Goal: Find specific page/section: Find specific page/section

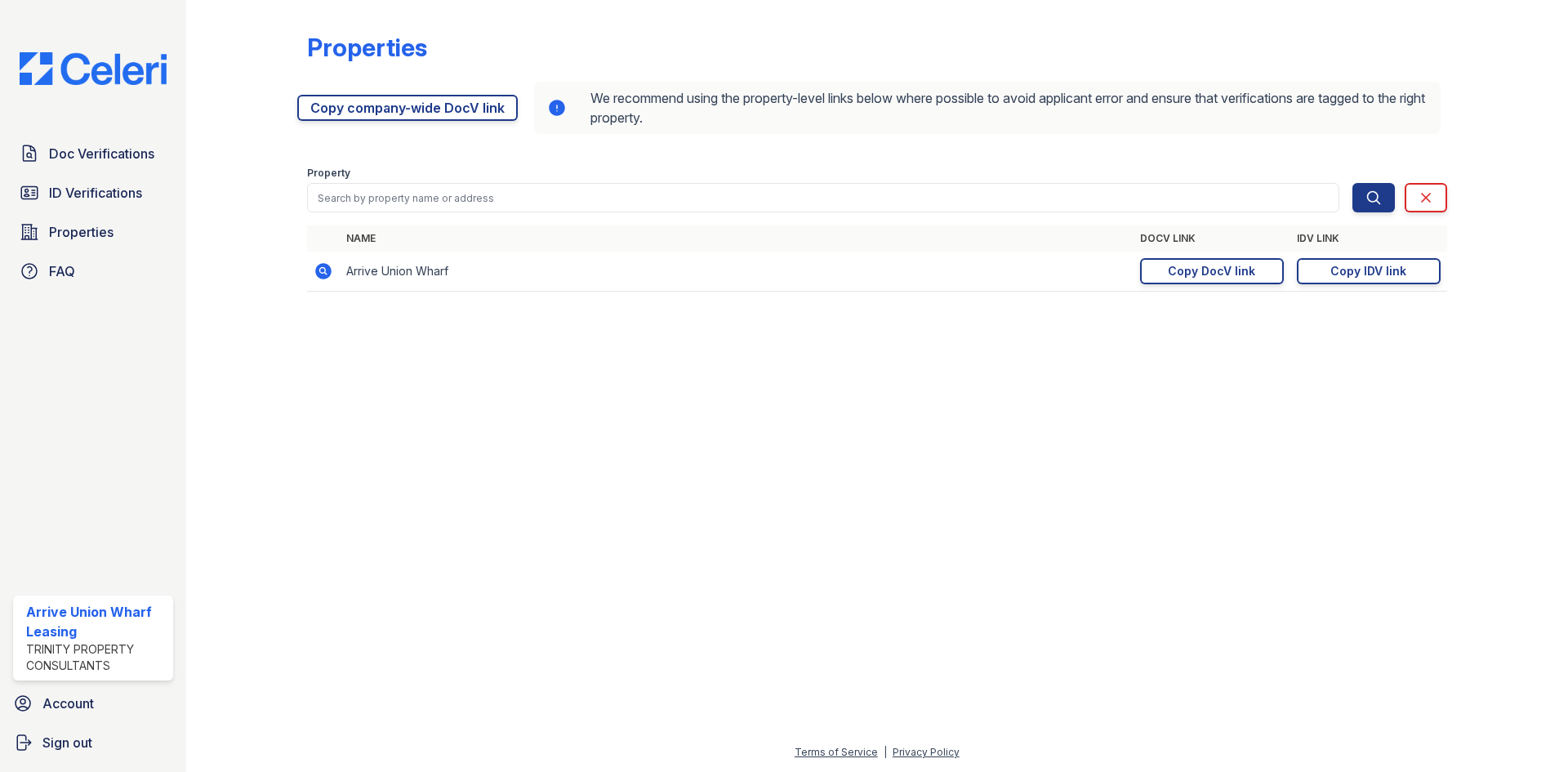
click at [94, 151] on span "Doc Verifications" at bounding box center [102, 153] width 105 height 20
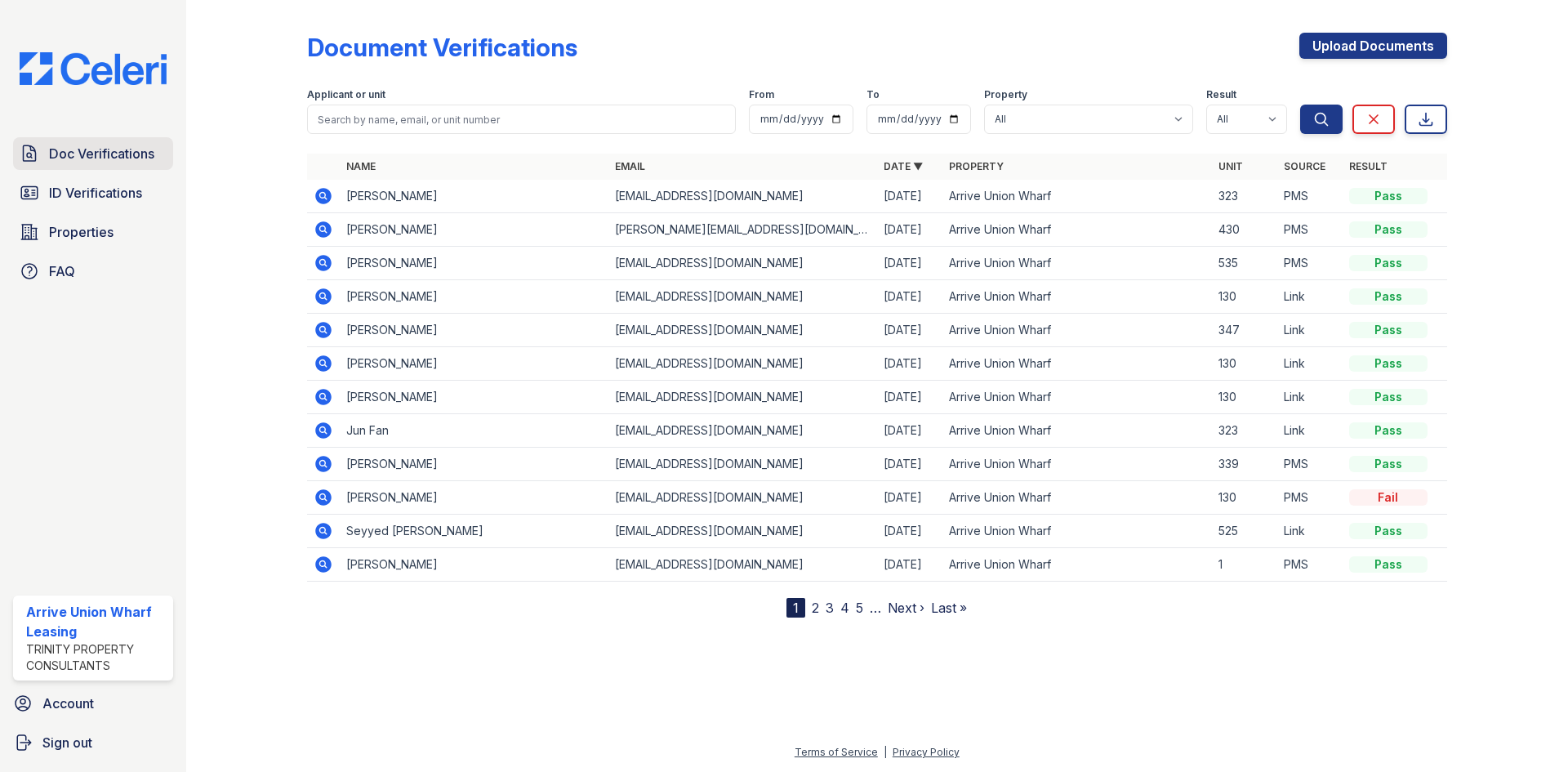
click at [82, 148] on span "Doc Verifications" at bounding box center [102, 153] width 105 height 20
click at [103, 153] on span "Doc Verifications" at bounding box center [102, 153] width 105 height 20
click at [83, 151] on span "Doc Verifications" at bounding box center [102, 153] width 105 height 20
click at [74, 151] on span "Doc Verifications" at bounding box center [102, 153] width 105 height 20
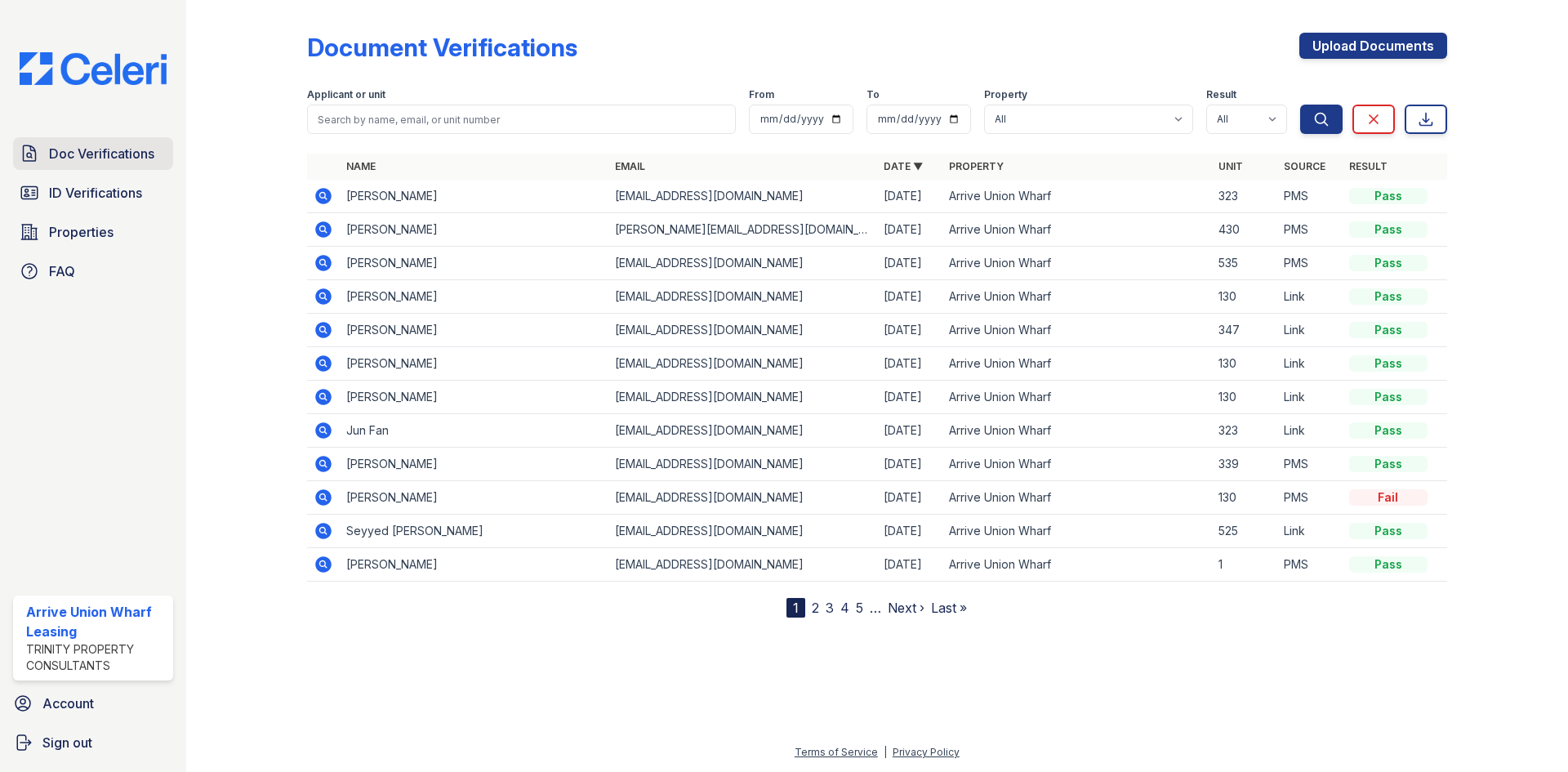
click at [66, 154] on span "Doc Verifications" at bounding box center [102, 153] width 105 height 20
click at [76, 151] on span "Doc Verifications" at bounding box center [102, 153] width 105 height 20
click at [113, 203] on link "ID Verifications" at bounding box center [93, 192] width 160 height 33
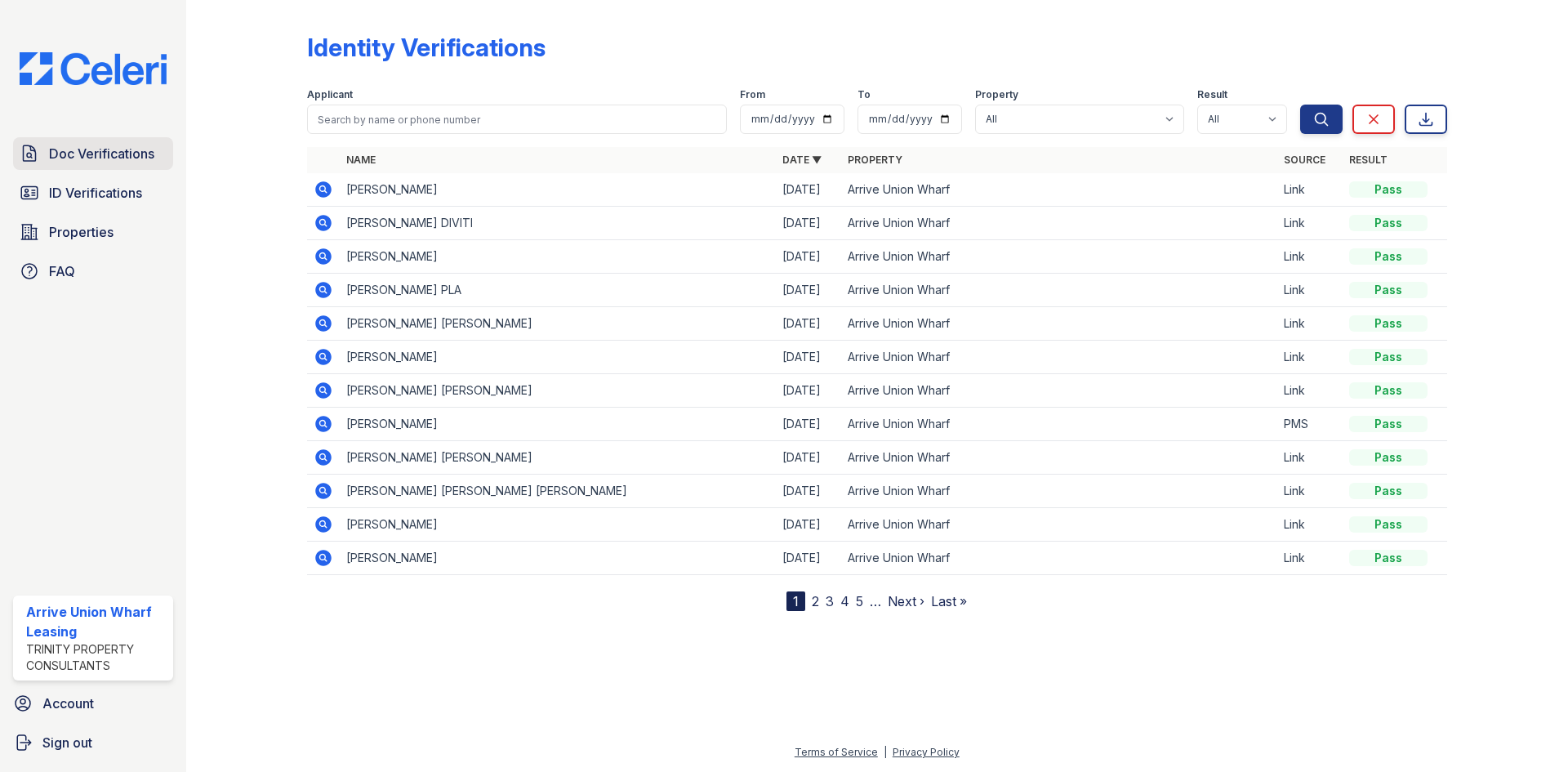
click at [112, 166] on link "Doc Verifications" at bounding box center [93, 153] width 160 height 33
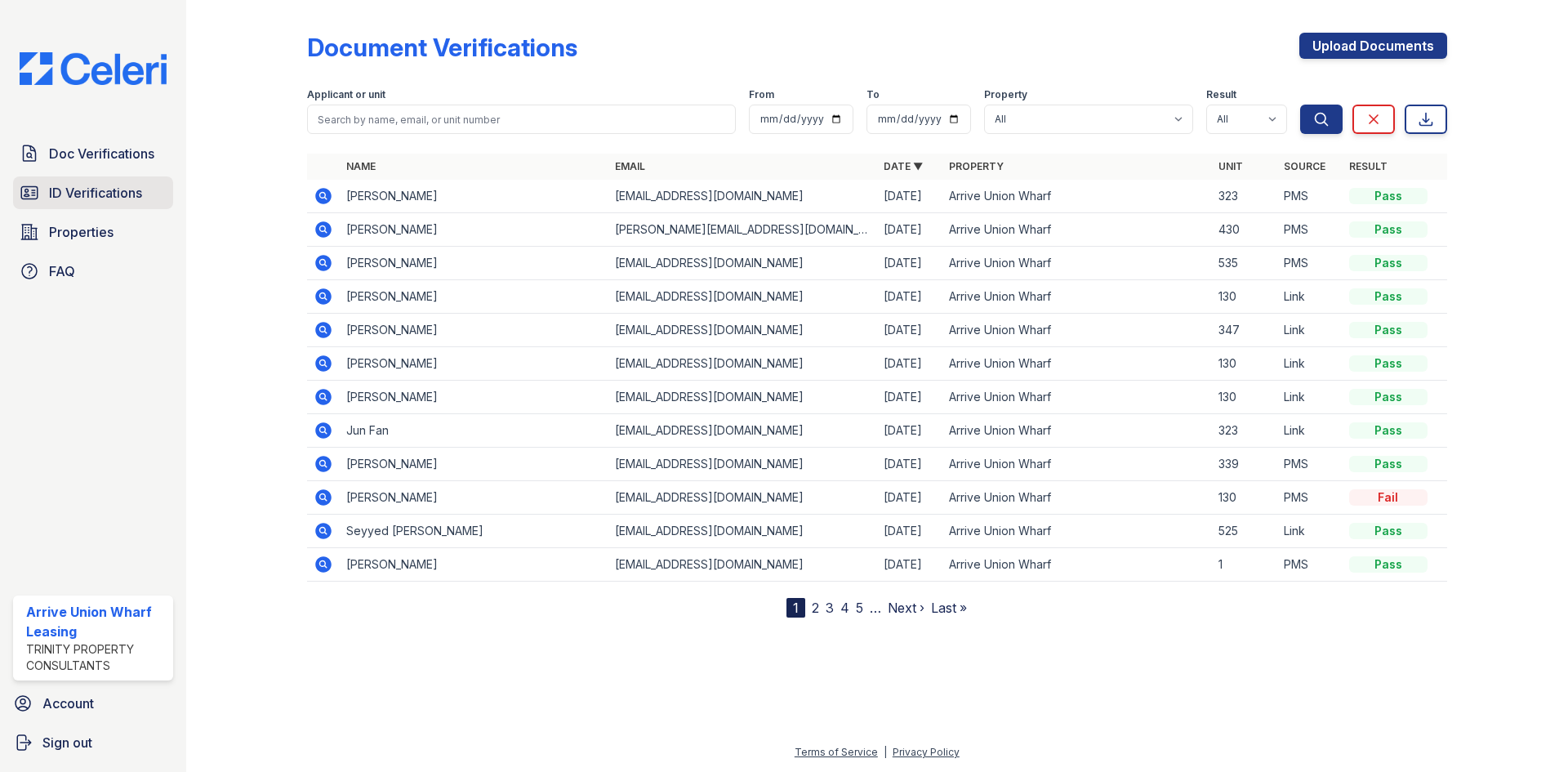
click at [103, 195] on span "ID Verifications" at bounding box center [95, 193] width 93 height 20
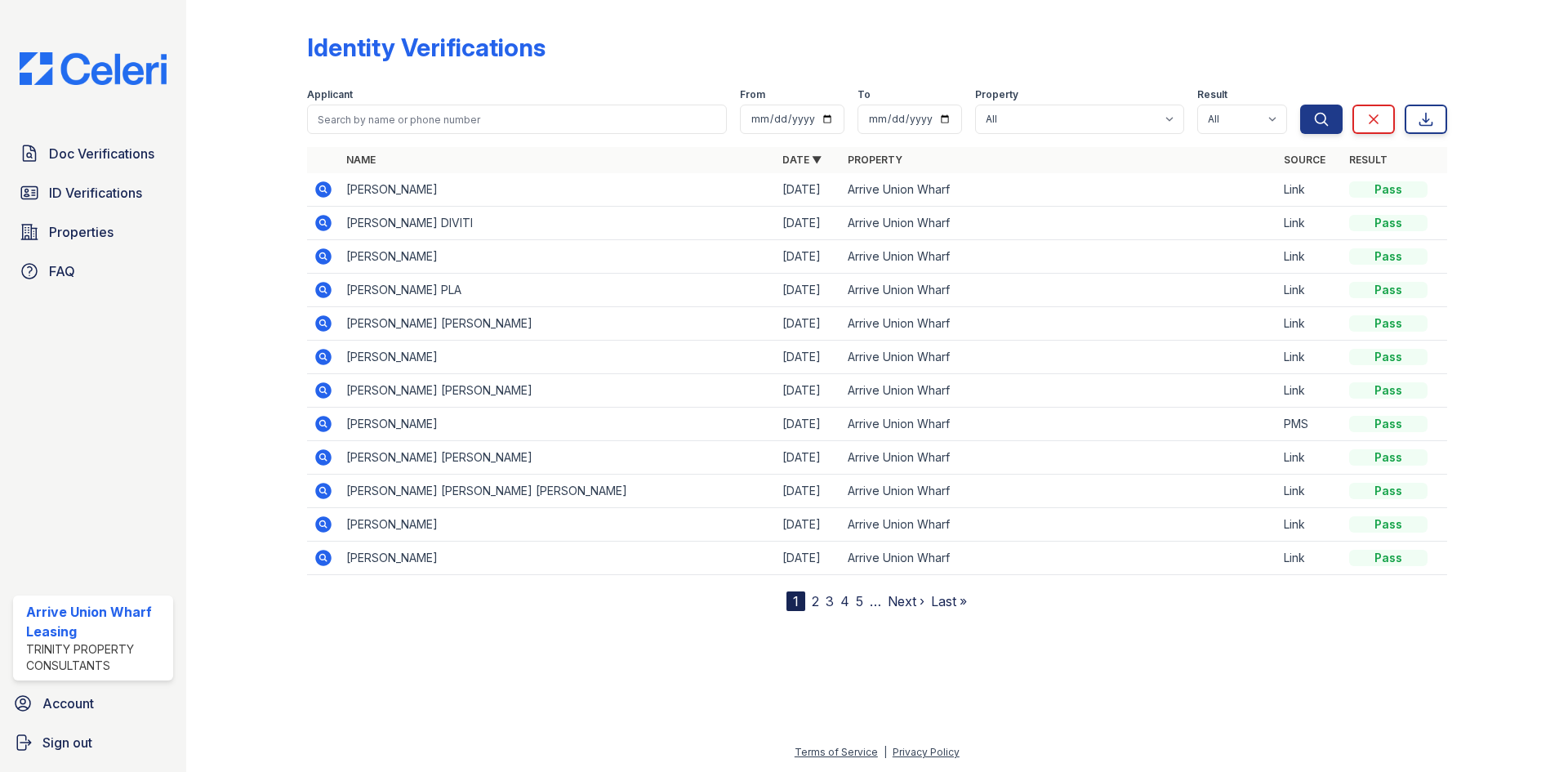
click at [937, 38] on div "Identity Verifications" at bounding box center [877, 54] width 1141 height 43
click at [87, 143] on span "Doc Verifications" at bounding box center [102, 153] width 105 height 20
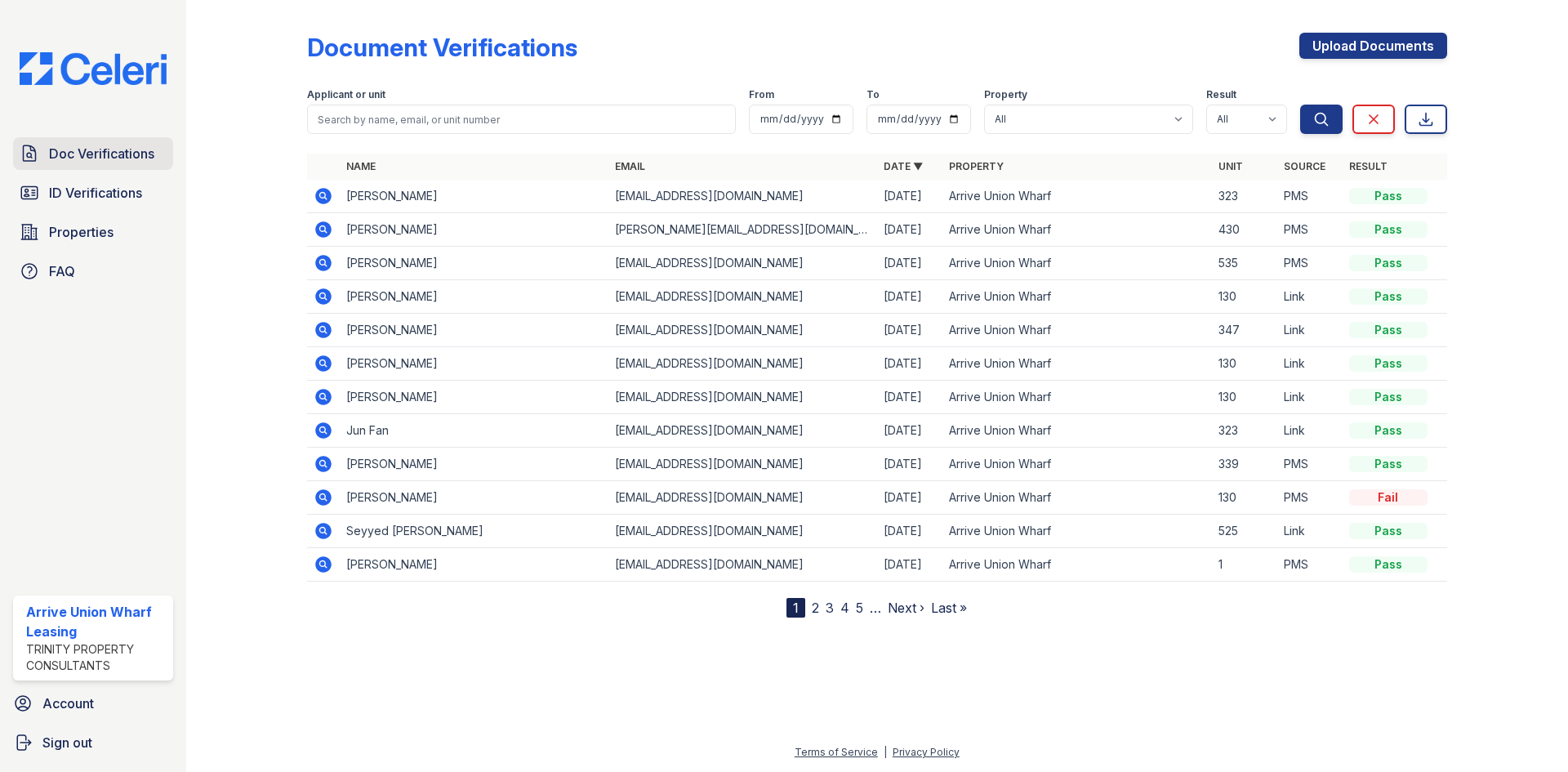
click at [85, 154] on span "Doc Verifications" at bounding box center [102, 153] width 105 height 20
